Goal: Task Accomplishment & Management: Manage account settings

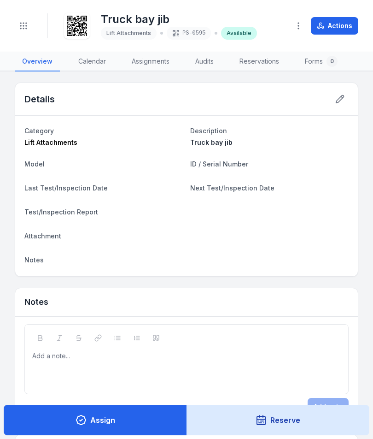
click at [20, 14] on div "Toggle Navigation" at bounding box center [24, 25] width 18 height 25
click at [22, 33] on button "Toggle Navigation" at bounding box center [24, 26] width 18 height 18
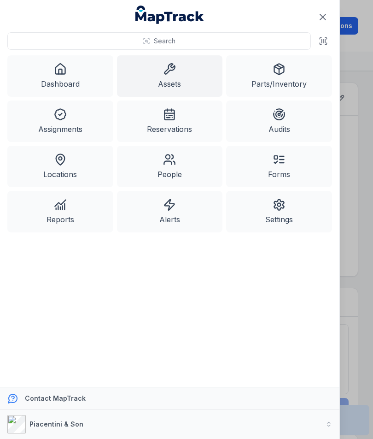
click at [178, 79] on link "Assets" at bounding box center [170, 75] width 106 height 41
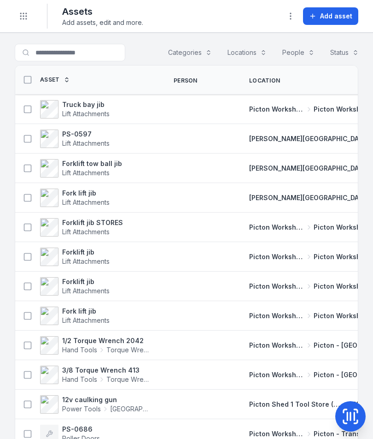
click at [331, 13] on span "Add asset" at bounding box center [336, 16] width 32 height 9
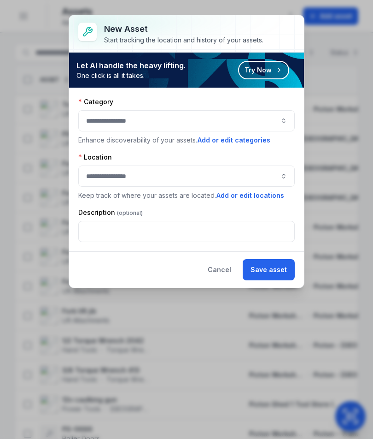
click at [223, 272] on button "Cancel" at bounding box center [219, 269] width 39 height 21
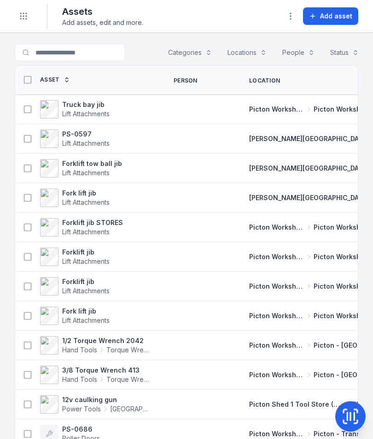
click at [340, 14] on span "Add asset" at bounding box center [336, 16] width 32 height 9
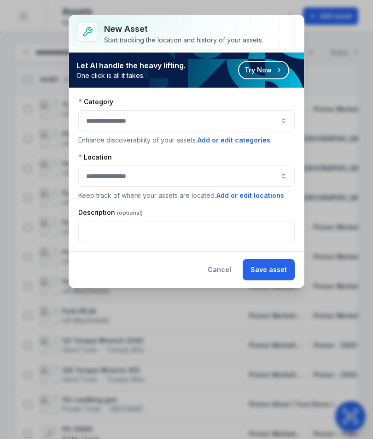
click at [285, 122] on button "button" at bounding box center [186, 120] width 217 height 21
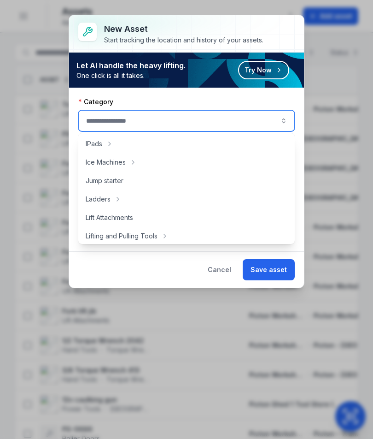
scroll to position [262, 0]
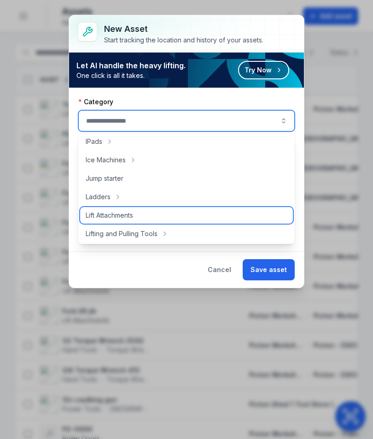
click at [162, 216] on div "Lift Attachments" at bounding box center [186, 215] width 213 height 17
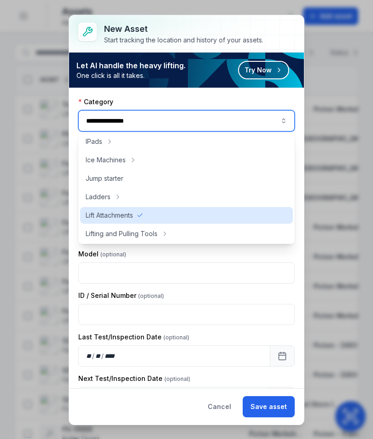
type input "**********"
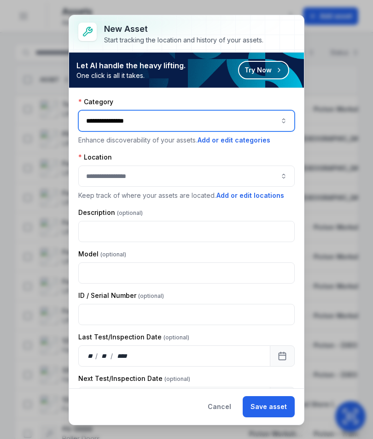
click at [274, 173] on button "button" at bounding box center [186, 176] width 217 height 21
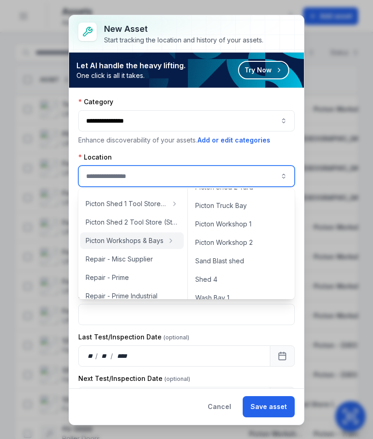
scroll to position [394, 0]
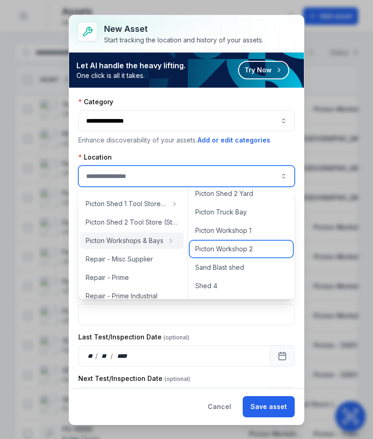
click at [263, 247] on div "Picton Workshop 2" at bounding box center [241, 249] width 103 height 17
type input "**********"
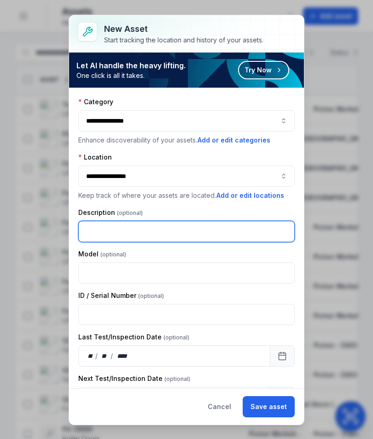
click at [231, 235] on input "text" at bounding box center [186, 231] width 217 height 21
click at [245, 225] on input "text" at bounding box center [186, 231] width 217 height 21
type input "**********"
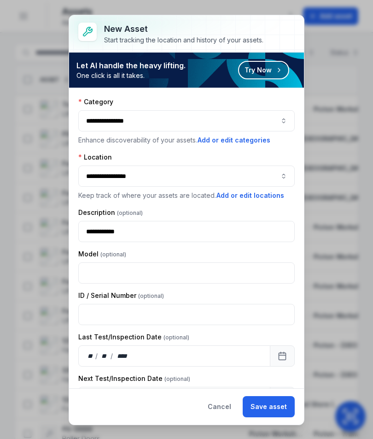
click at [281, 406] on button "Save asset" at bounding box center [269, 406] width 52 height 21
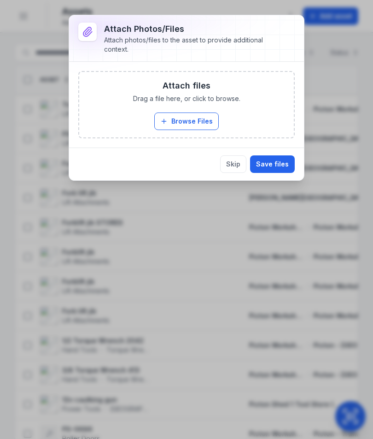
click at [181, 113] on button "Browse Files" at bounding box center [186, 121] width 65 height 18
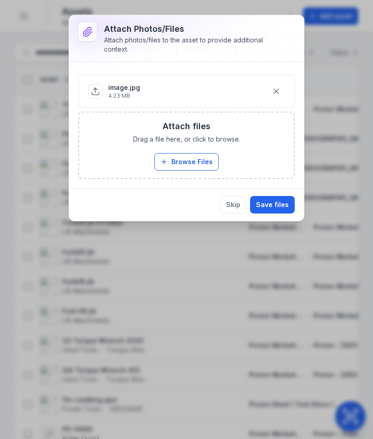
click at [276, 207] on button "Save files" at bounding box center [272, 205] width 45 height 18
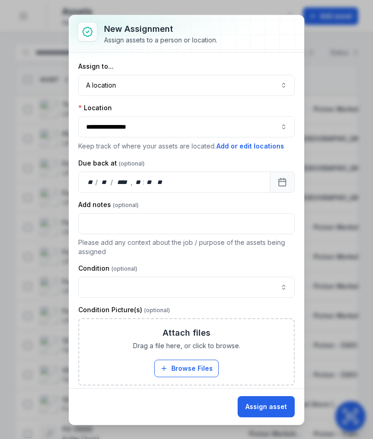
click at [286, 407] on button "Assign asset" at bounding box center [266, 406] width 57 height 21
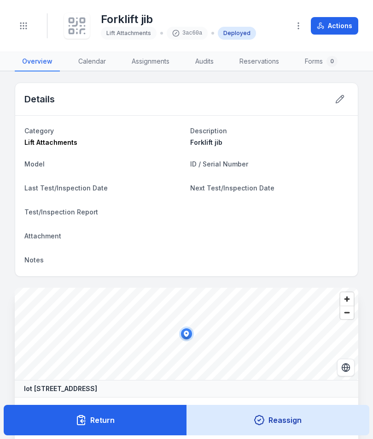
click at [70, 19] on rect at bounding box center [72, 20] width 4 height 4
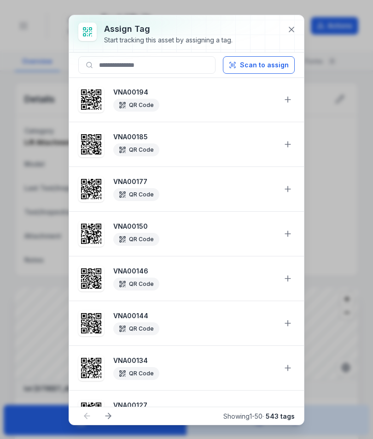
click at [283, 65] on button "Scan to assign" at bounding box center [259, 65] width 72 height 18
